Goal: Transaction & Acquisition: Purchase product/service

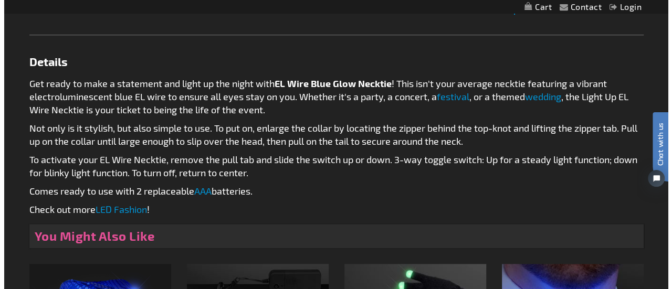
scroll to position [420, 0]
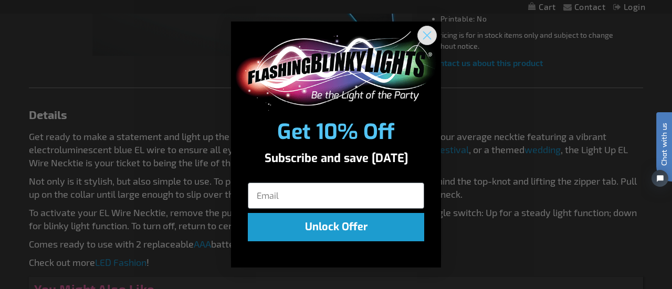
click at [427, 31] on circle "Close dialog" at bounding box center [427, 35] width 17 height 17
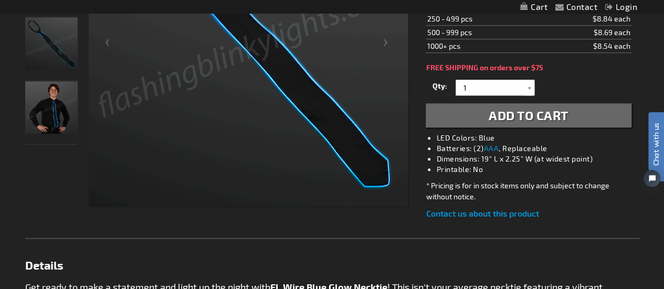
scroll to position [263, 0]
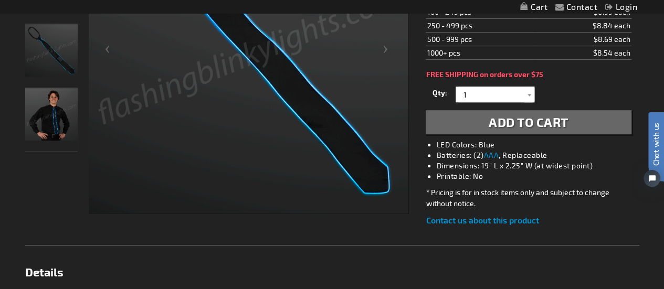
click at [57, 111] on img "Man wearing EL Necktie, Ambient Glow Blue EL Wire" at bounding box center [51, 114] width 53 height 53
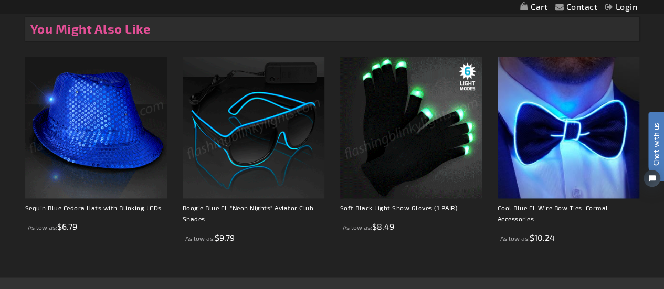
scroll to position [683, 0]
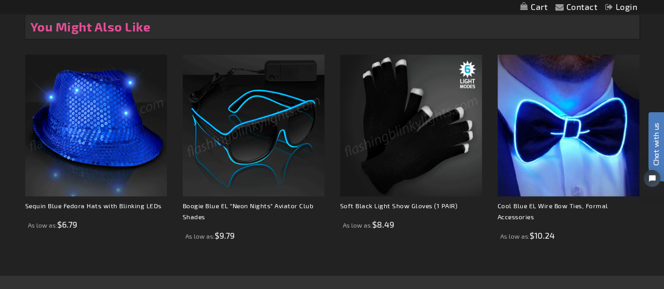
click at [117, 124] on img at bounding box center [96, 126] width 142 height 142
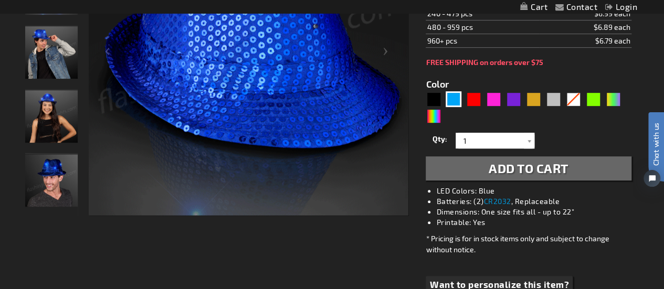
scroll to position [263, 0]
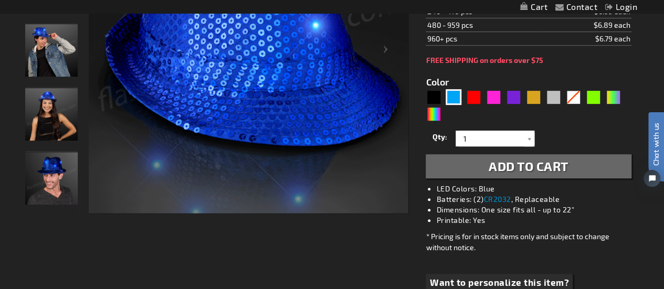
click at [56, 165] on img "Male wearing Light Up Blue Sequin Fedora Hat" at bounding box center [51, 178] width 53 height 53
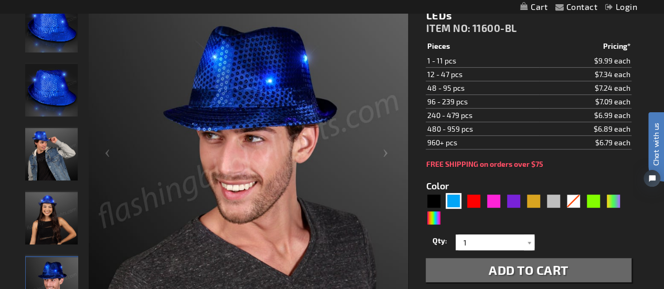
scroll to position [158, 0]
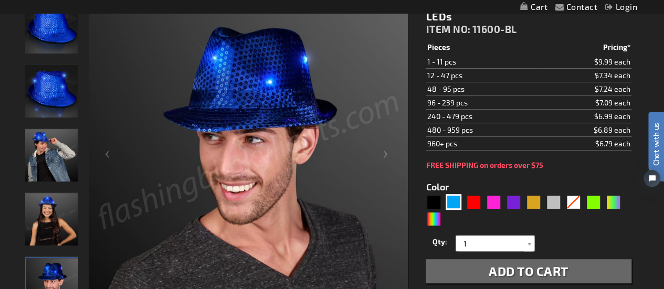
click at [58, 226] on img "Woman wearing Light Up Blue Sequin Fedora Hat" at bounding box center [51, 219] width 53 height 53
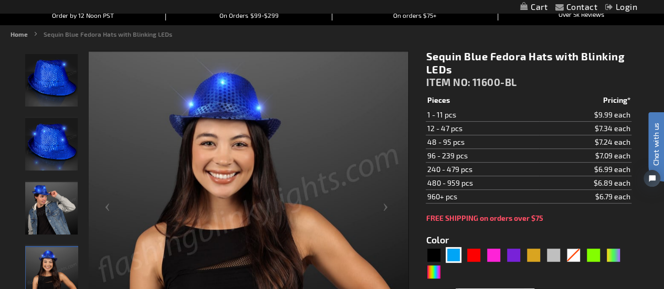
scroll to position [105, 0]
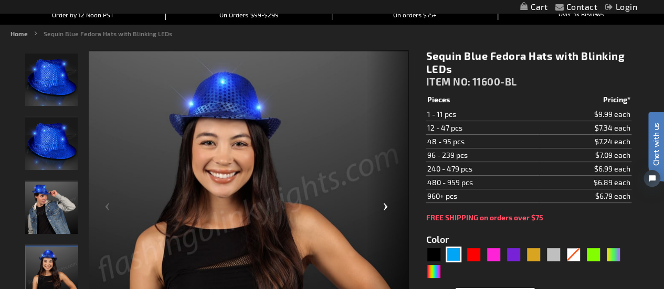
click at [383, 204] on div "Next" at bounding box center [388, 211] width 42 height 322
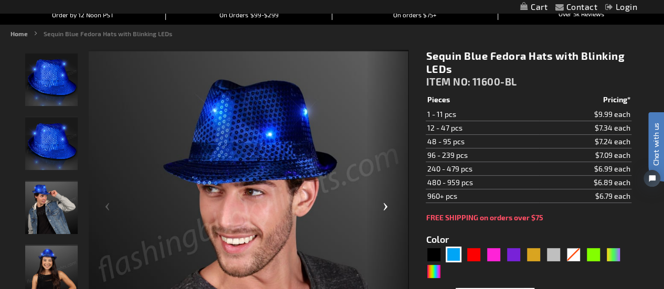
click at [383, 208] on div "Next" at bounding box center [388, 211] width 42 height 322
